Goal: Obtain resource: Download file/media

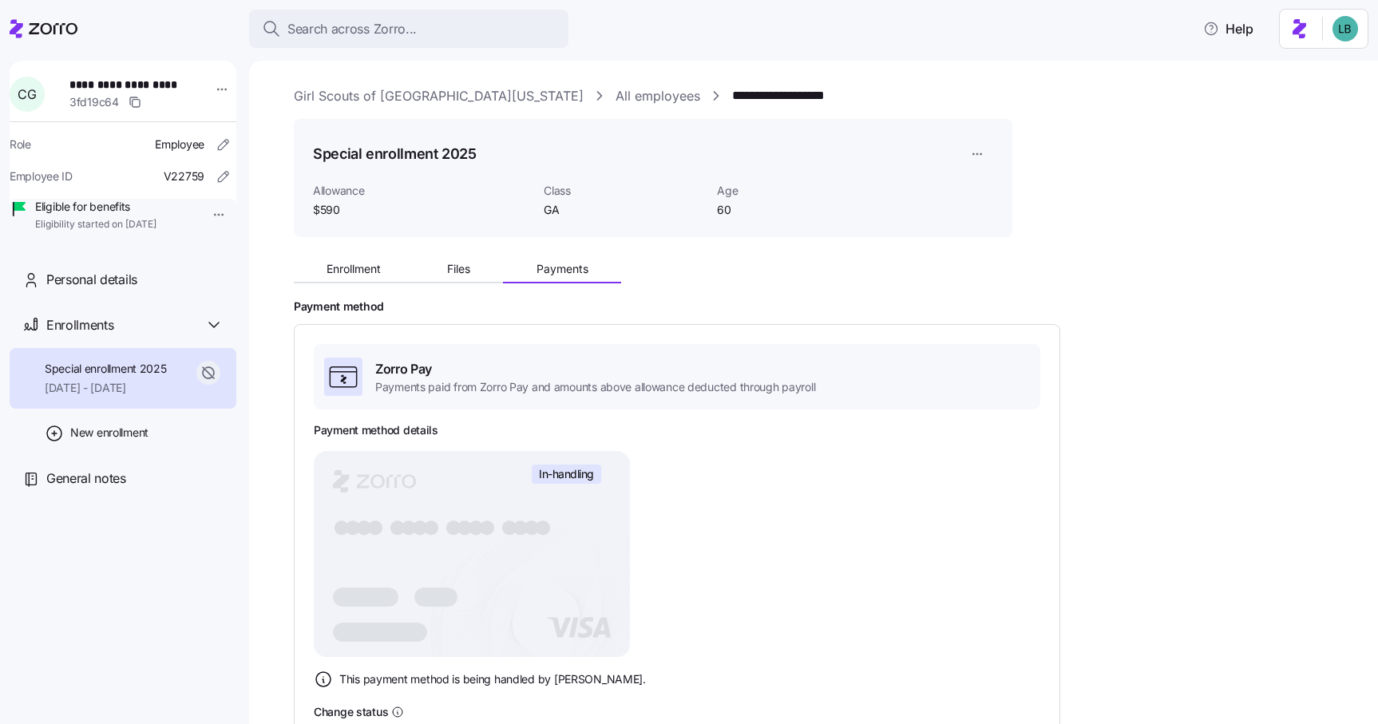
scroll to position [302, 0]
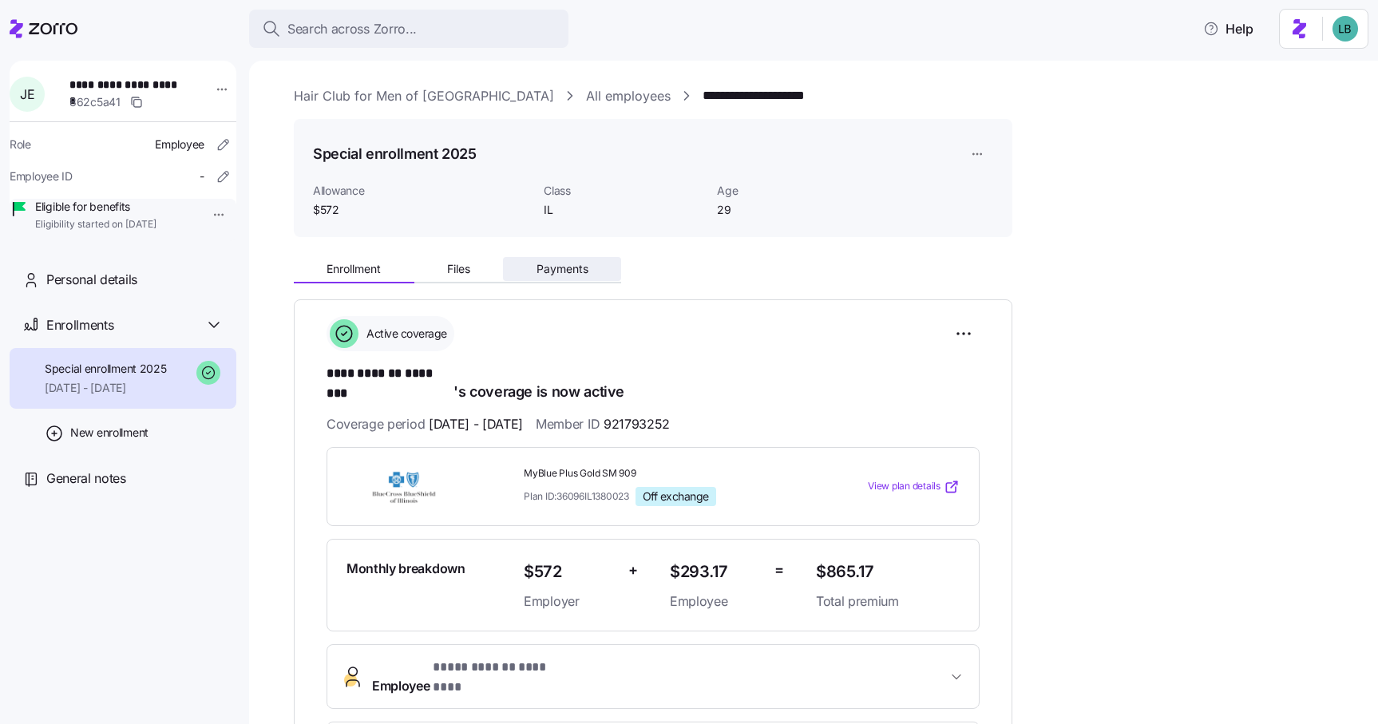
click at [554, 267] on span "Payments" at bounding box center [563, 269] width 52 height 11
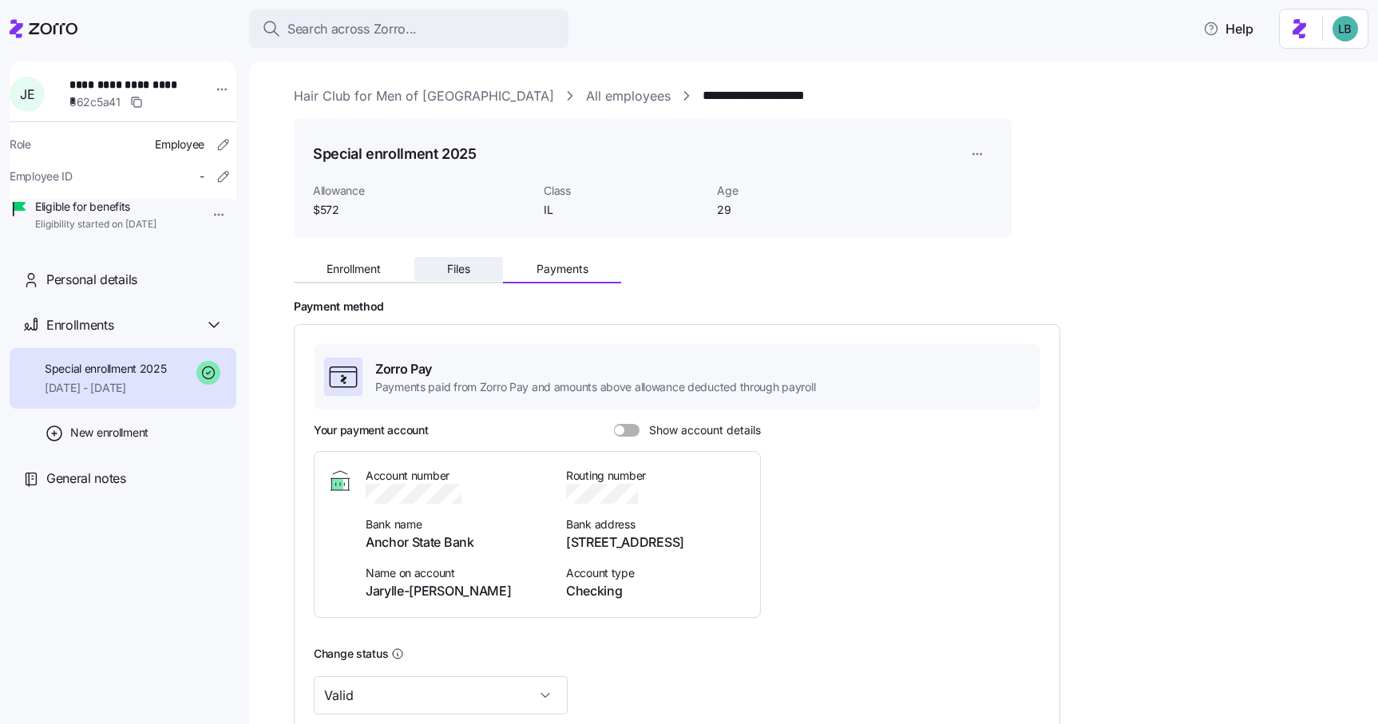
click at [463, 268] on span "Files" at bounding box center [458, 269] width 23 height 11
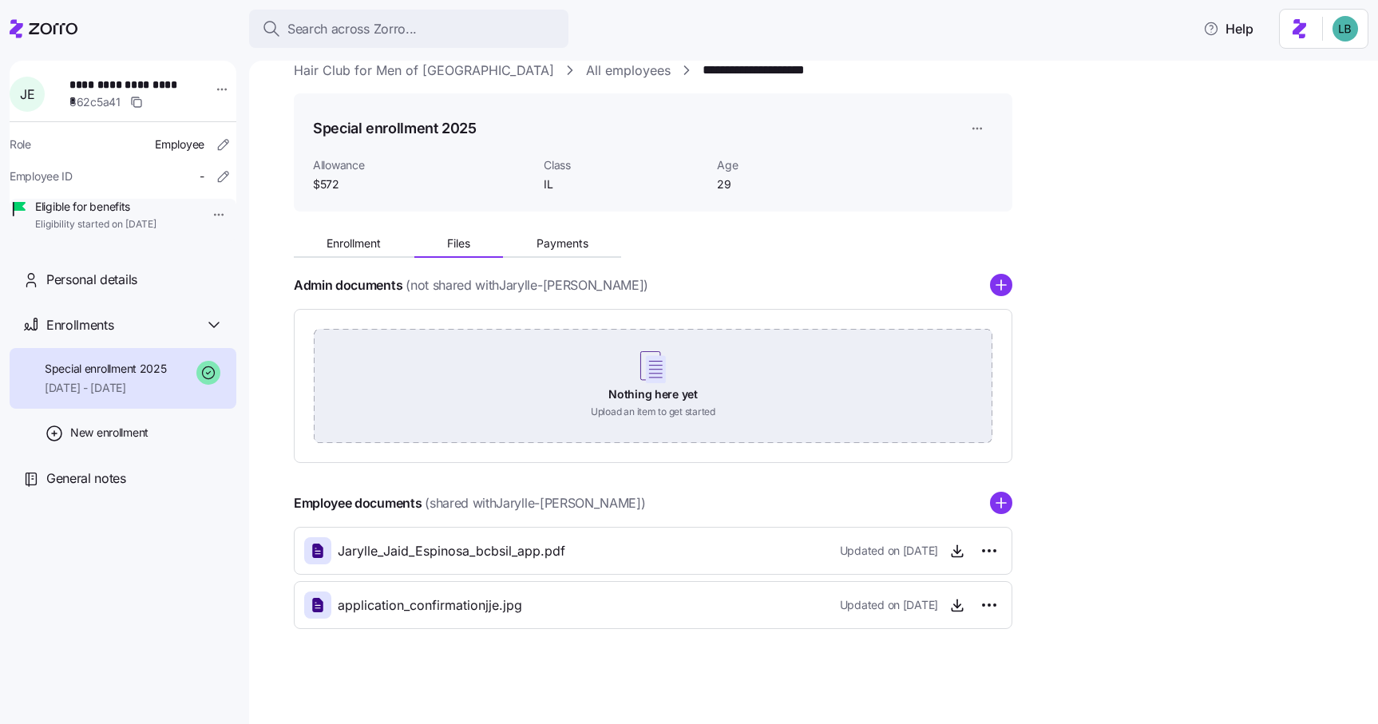
scroll to position [26, 0]
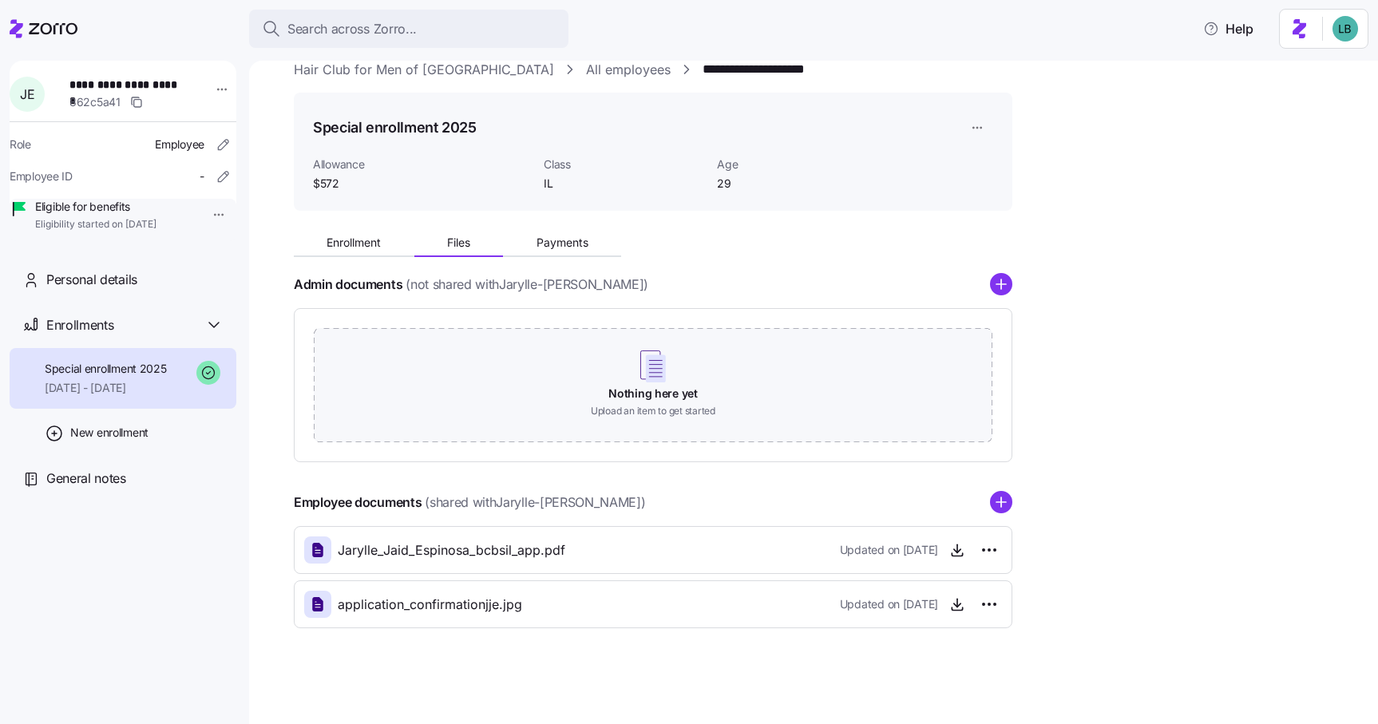
click at [467, 608] on span "application_confirmationjje.jpg" at bounding box center [430, 605] width 184 height 20
click at [961, 608] on icon "button" at bounding box center [957, 604] width 16 height 16
click at [960, 553] on icon "button" at bounding box center [957, 550] width 16 height 16
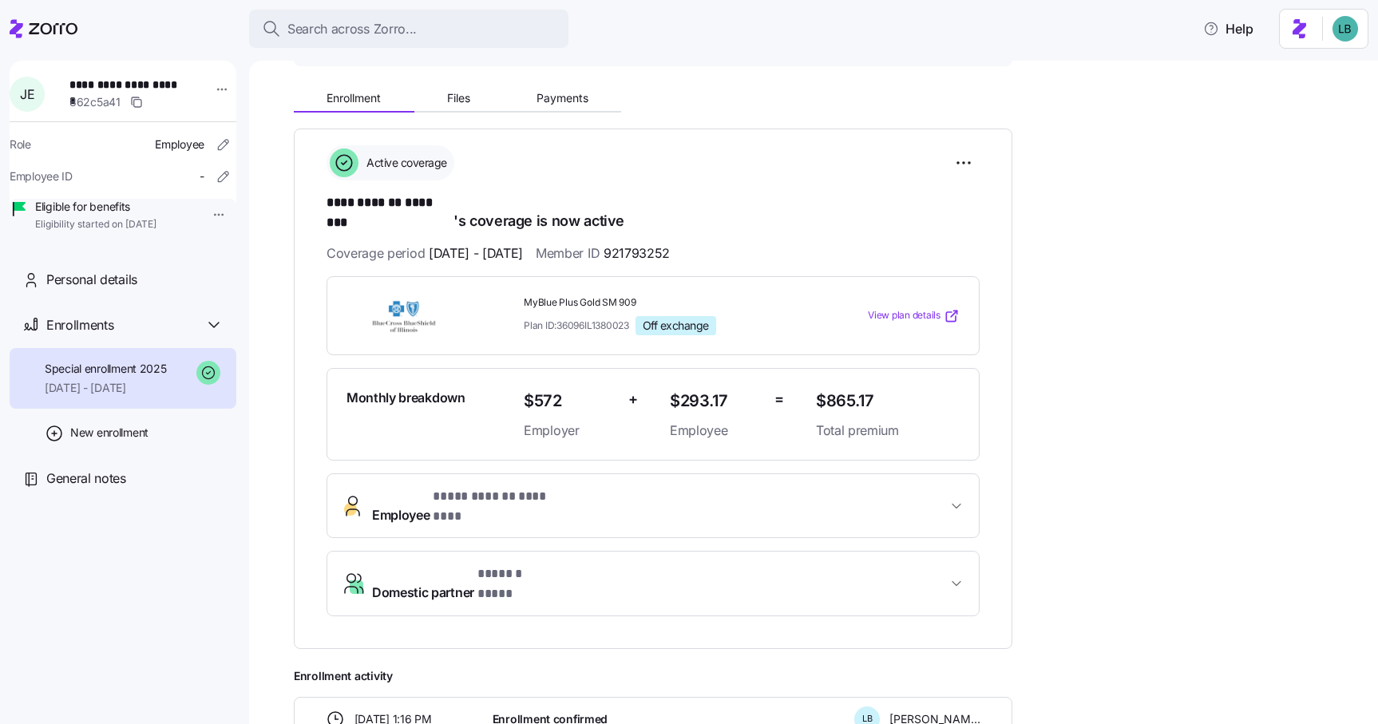
scroll to position [93, 0]
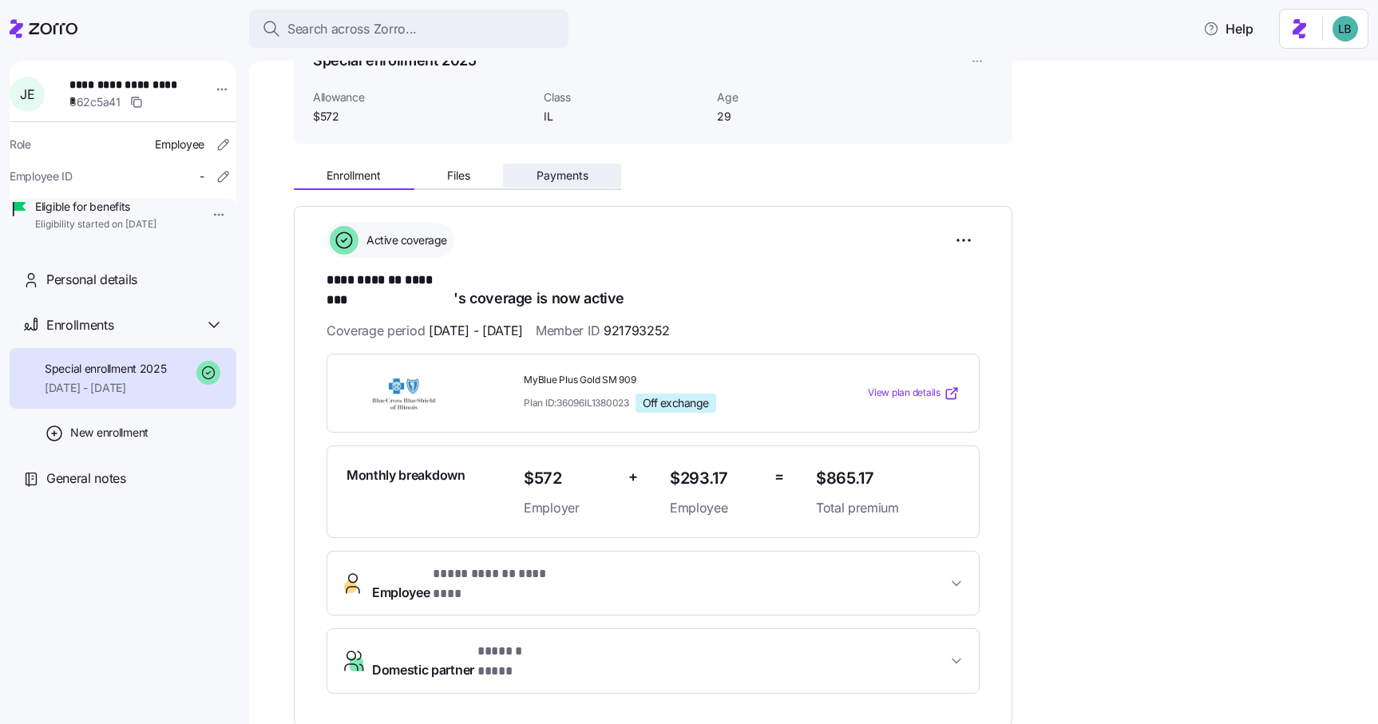
click at [552, 180] on span "Payments" at bounding box center [563, 175] width 52 height 11
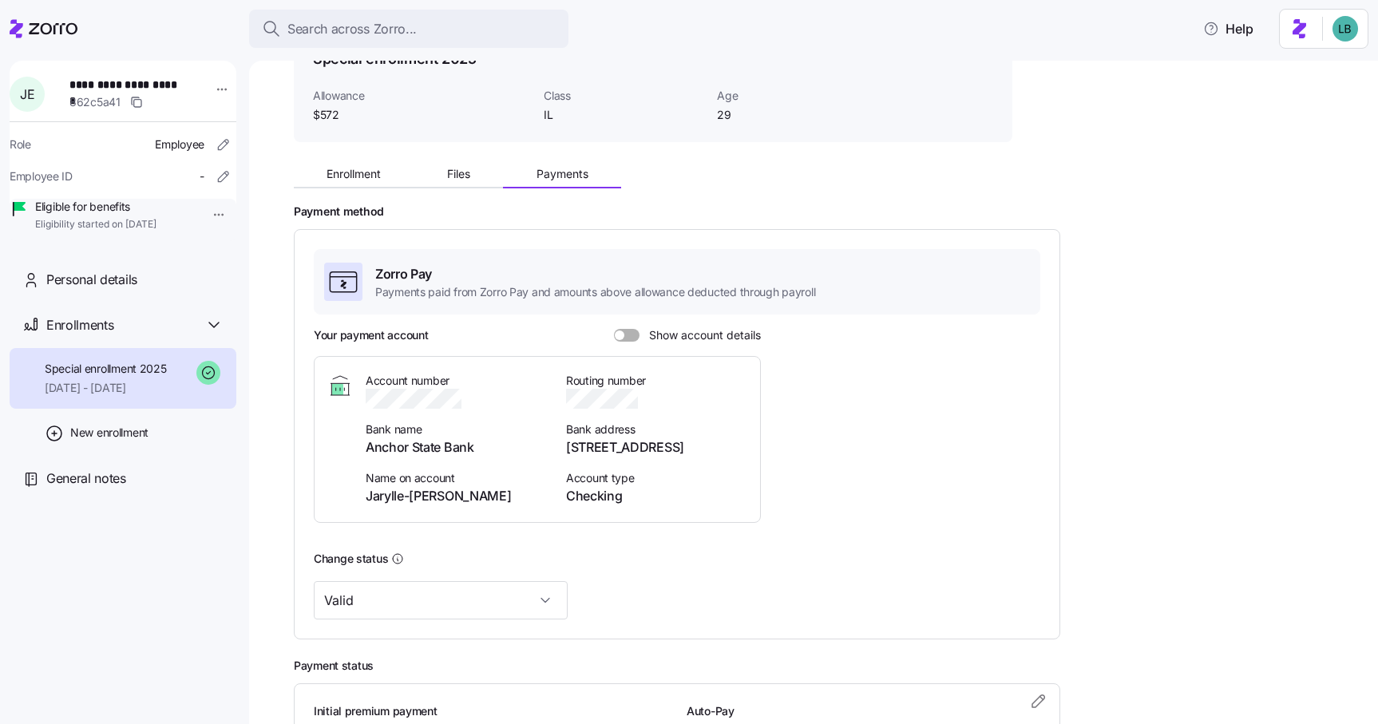
scroll to position [84, 0]
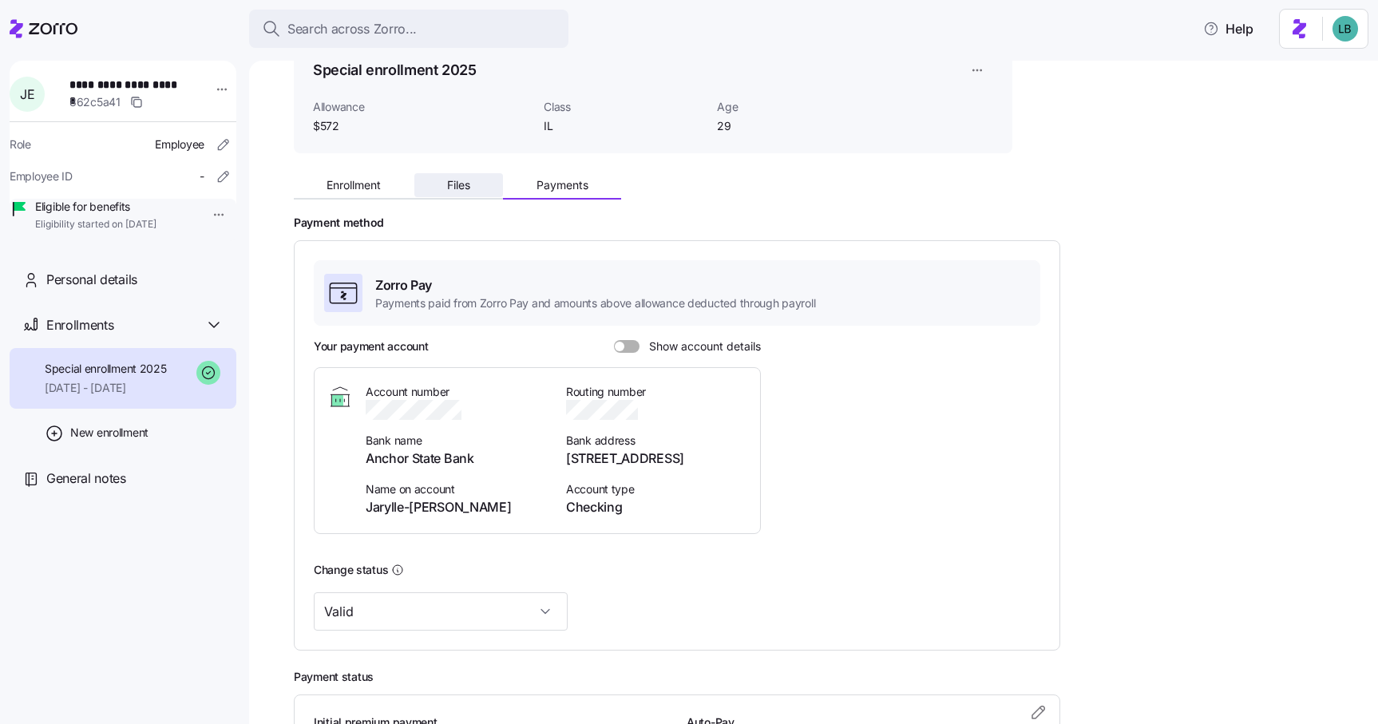
click at [470, 187] on span "Files" at bounding box center [458, 185] width 23 height 11
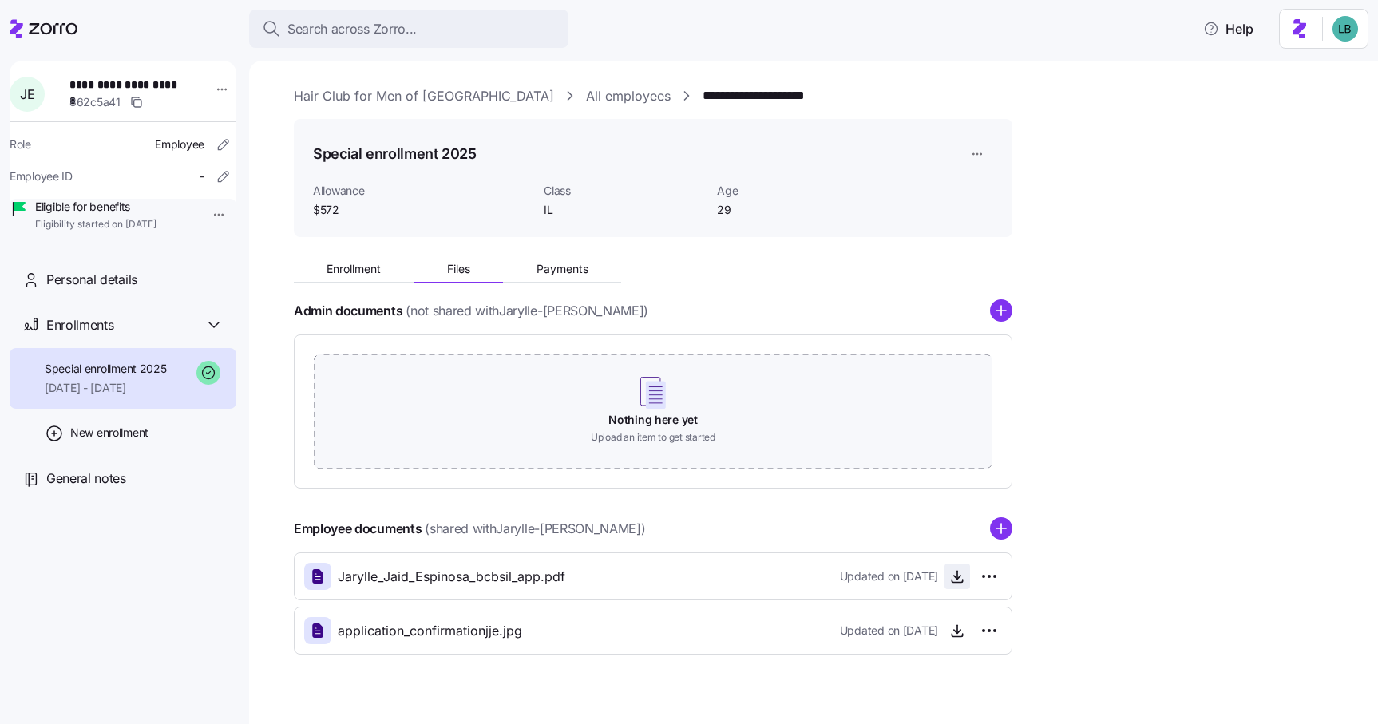
click at [961, 577] on icon "button" at bounding box center [957, 577] width 16 height 16
